Goal: Check status: Check status

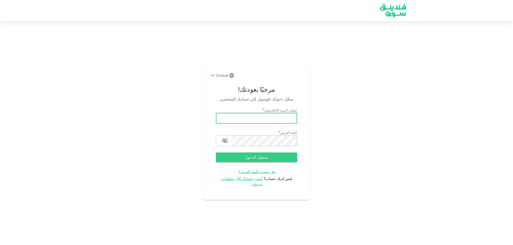
click at [235, 120] on input "email" at bounding box center [256, 118] width 81 height 11
type input "[EMAIL_ADDRESS][DOMAIN_NAME]"
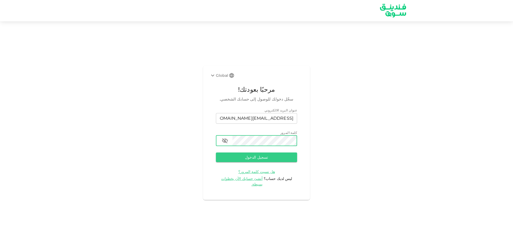
click at [216, 153] on button "تسجيل الدخول" at bounding box center [256, 158] width 81 height 10
click at [224, 143] on icon "button" at bounding box center [225, 140] width 6 height 5
click at [216, 153] on button "تسجيل الدخول" at bounding box center [256, 158] width 81 height 10
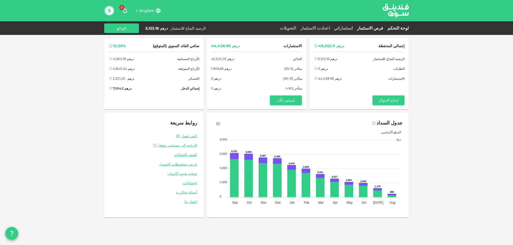
click at [377, 27] on link "فرص الاستثمار" at bounding box center [370, 28] width 30 height 5
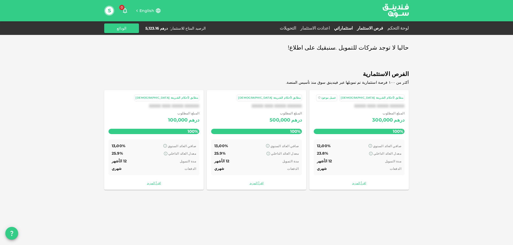
click at [353, 28] on link "استثماراتي" at bounding box center [343, 28] width 23 height 5
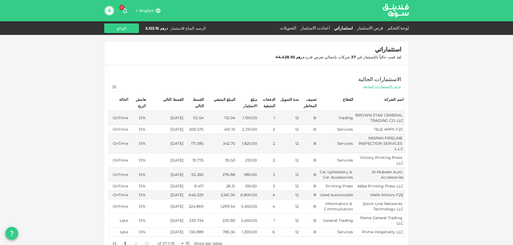
scroll to position [53, 0]
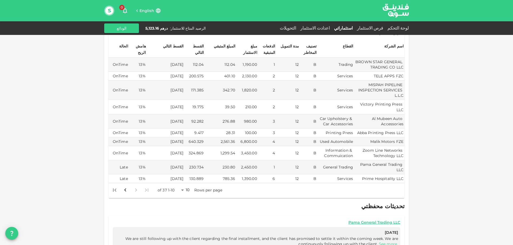
click at [184, 185] on body "English 0 S لوحة التحكم فرص الاستثمار استثماراتي اعدادت الاستثمار التحويلات الر…" at bounding box center [256, 122] width 513 height 245
click at [189, 210] on li "50" at bounding box center [188, 213] width 16 height 10
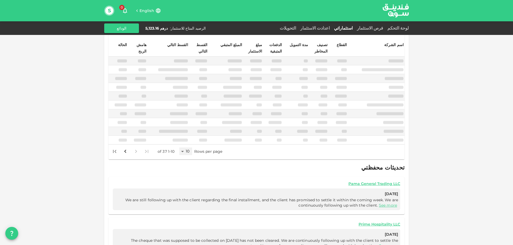
type input "50"
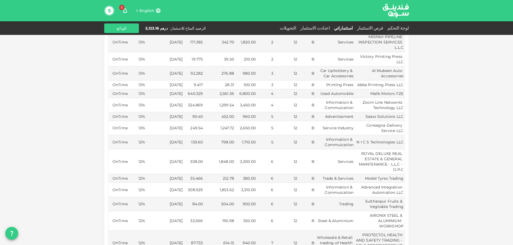
scroll to position [0, 0]
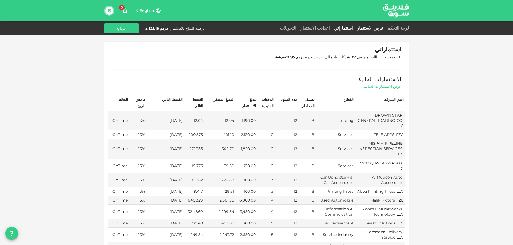
click at [385, 28] on link "فرص الاستثمار" at bounding box center [370, 28] width 30 height 5
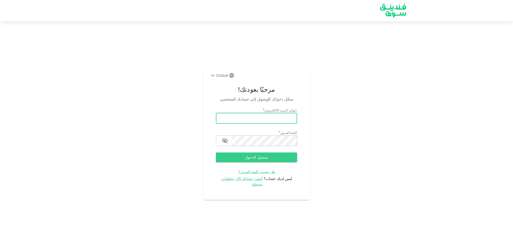
click at [254, 123] on input "email" at bounding box center [256, 118] width 81 height 11
type input "[EMAIL_ADDRESS][DOMAIN_NAME]"
click at [216, 153] on button "تسجيل الدخول" at bounding box center [256, 158] width 81 height 10
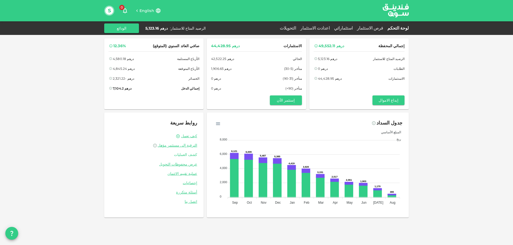
click at [188, 154] on link "كشف العمليات" at bounding box center [154, 155] width 87 height 5
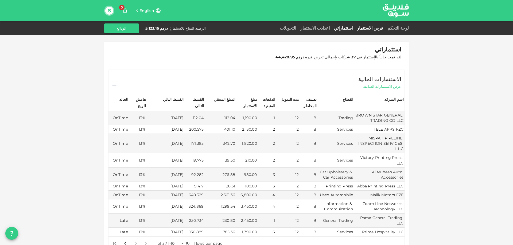
click at [384, 28] on link "فرص الاستثمار" at bounding box center [370, 28] width 30 height 5
